Goal: Browse casually: Explore the website without a specific task or goal

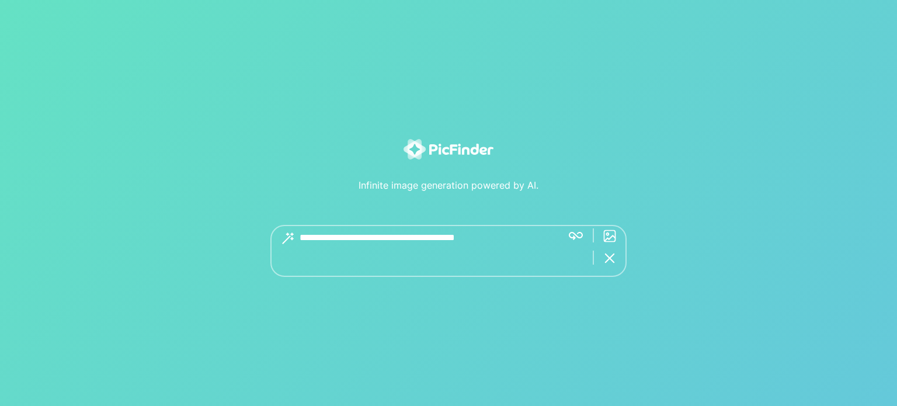
click at [406, 239] on textarea at bounding box center [426, 251] width 253 height 52
click at [419, 239] on textarea at bounding box center [426, 251] width 253 height 52
drag, startPoint x: 532, startPoint y: 237, endPoint x: 586, endPoint y: 239, distance: 54.3
click at [534, 238] on textarea at bounding box center [426, 251] width 253 height 52
drag, startPoint x: 375, startPoint y: 225, endPoint x: 376, endPoint y: 235, distance: 10.5
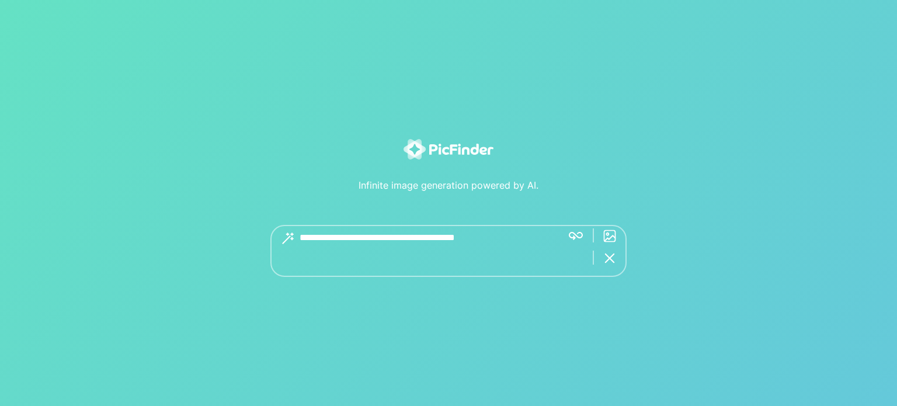
click at [375, 227] on textarea at bounding box center [426, 251] width 253 height 52
click at [377, 239] on textarea at bounding box center [426, 251] width 253 height 52
type textarea "**********"
